Goal: Transaction & Acquisition: Obtain resource

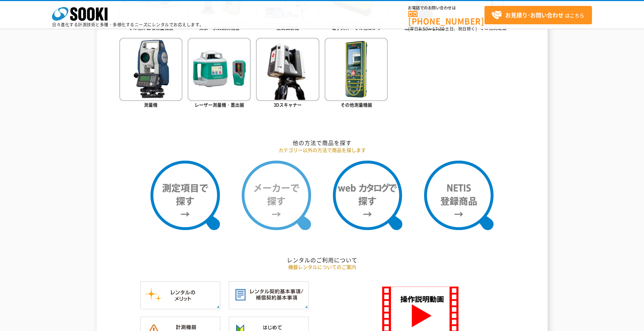
scroll to position [486, 0]
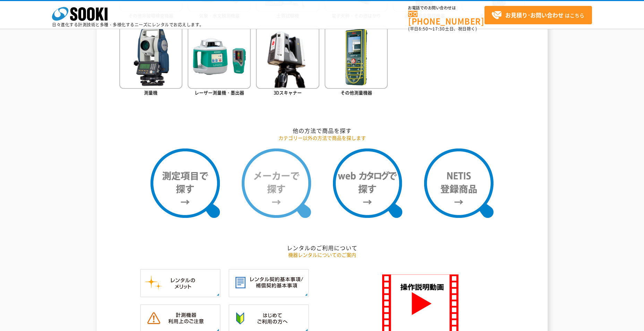
click at [281, 189] on img at bounding box center [276, 182] width 69 height 69
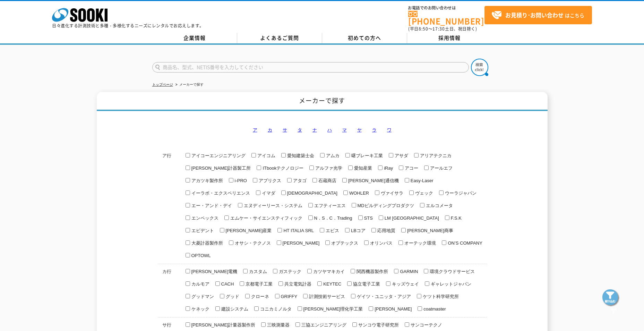
click at [286, 127] on link "サ" at bounding box center [285, 129] width 5 height 5
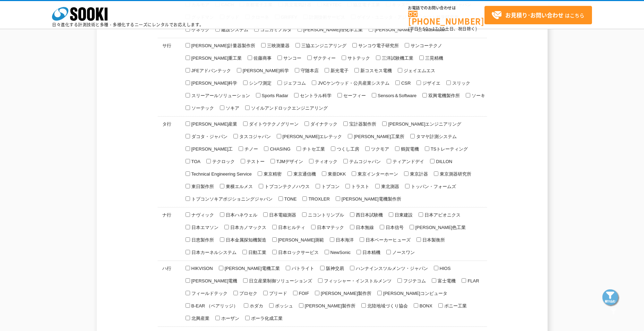
scroll to position [248, 0]
click at [190, 54] on input "酒井重工業" at bounding box center [188, 56] width 5 height 5
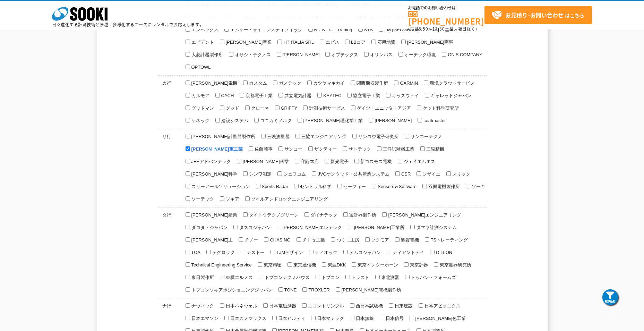
scroll to position [102, 0]
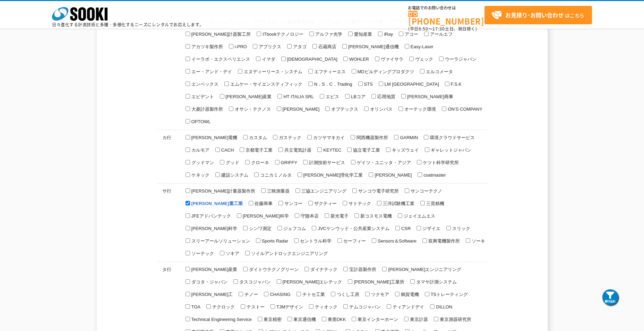
click at [243, 201] on span "酒井重工業" at bounding box center [216, 203] width 53 height 5
click at [190, 201] on input "酒井重工業" at bounding box center [188, 203] width 5 height 5
checkbox input "true"
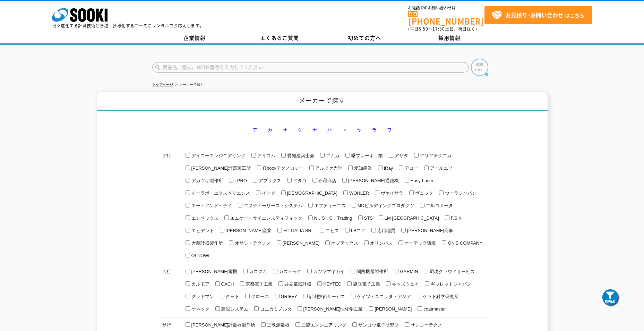
click at [483, 66] on img at bounding box center [479, 67] width 17 height 17
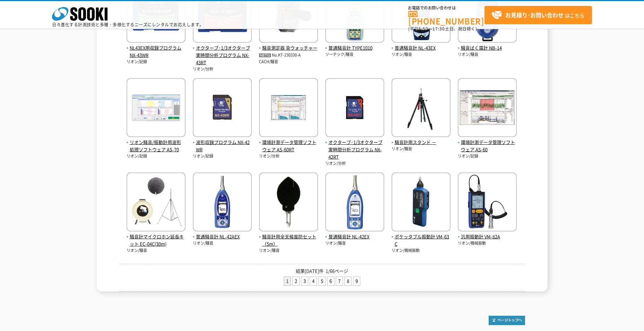
scroll to position [248, 0]
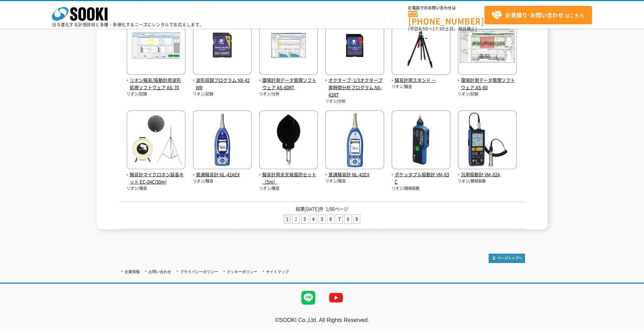
click at [298, 217] on link "2" at bounding box center [296, 219] width 7 height 9
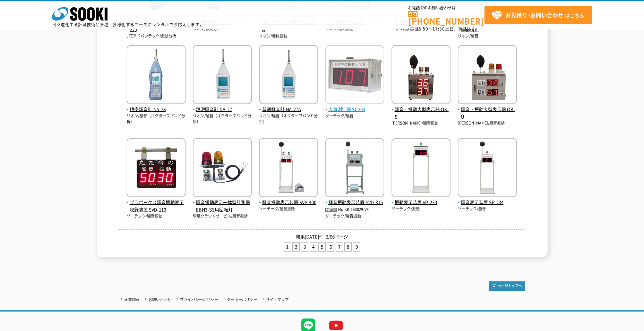
scroll to position [239, 0]
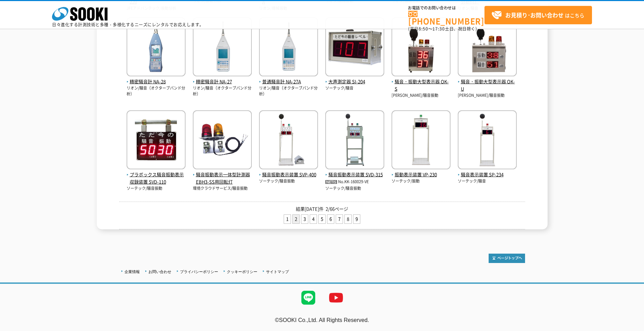
click at [305, 223] on li "3" at bounding box center [304, 218] width 7 height 9
click at [305, 221] on link "3" at bounding box center [304, 219] width 7 height 9
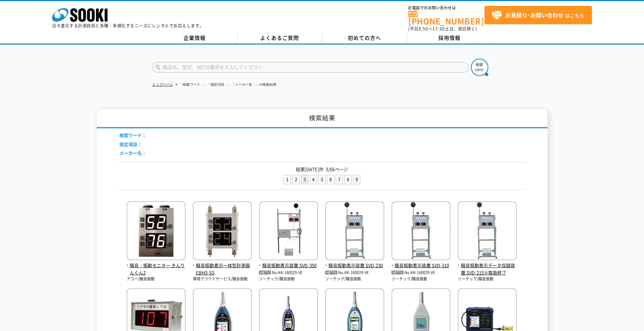
click at [204, 62] on input "text" at bounding box center [310, 67] width 317 height 10
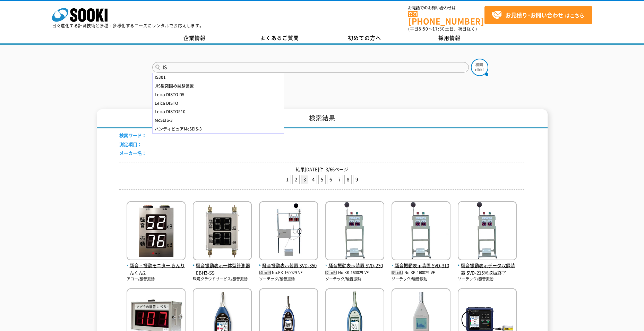
type input "I"
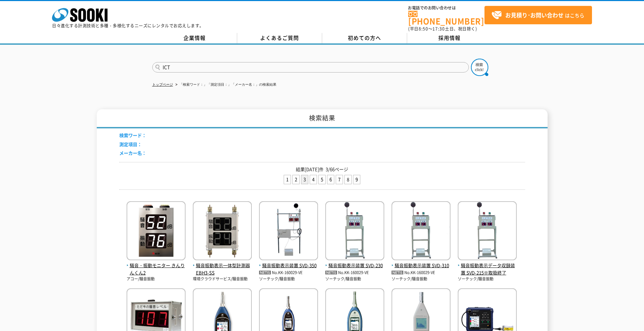
type input "ICT"
click at [471, 59] on button at bounding box center [479, 67] width 17 height 17
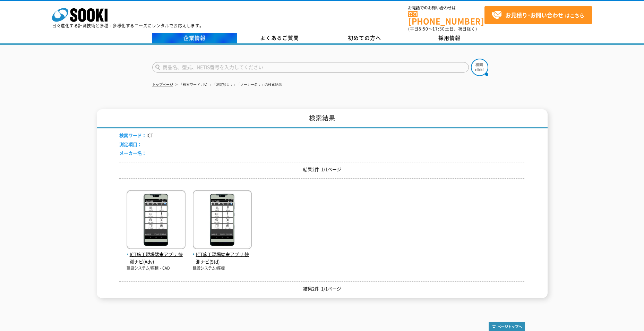
click at [200, 37] on link "企業情報" at bounding box center [194, 38] width 85 height 10
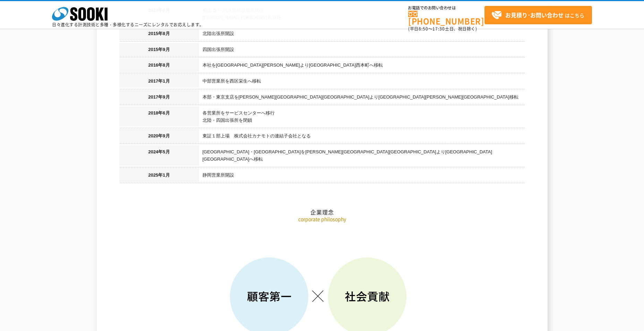
scroll to position [798, 0]
